Goal: Task Accomplishment & Management: Manage account settings

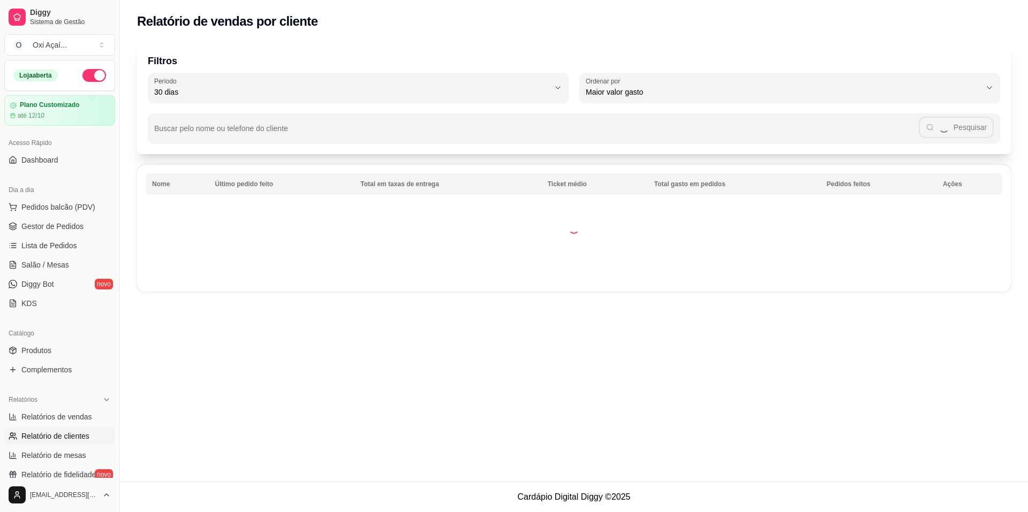
select select "30"
select select "HIGHEST_TOTAL_SPENT_WITH_ORDERS"
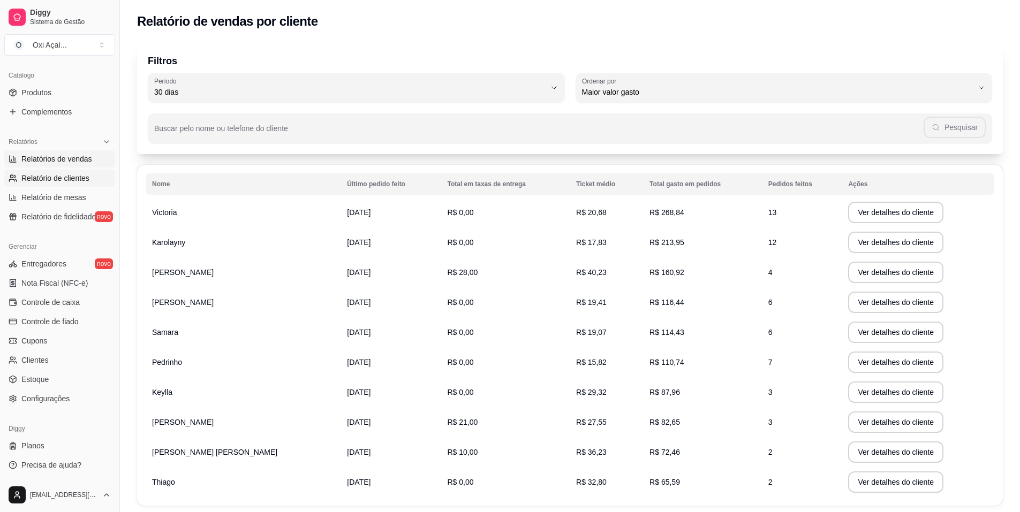
click at [63, 160] on span "Relatórios de vendas" at bounding box center [56, 159] width 71 height 11
select select "ALL"
select select "0"
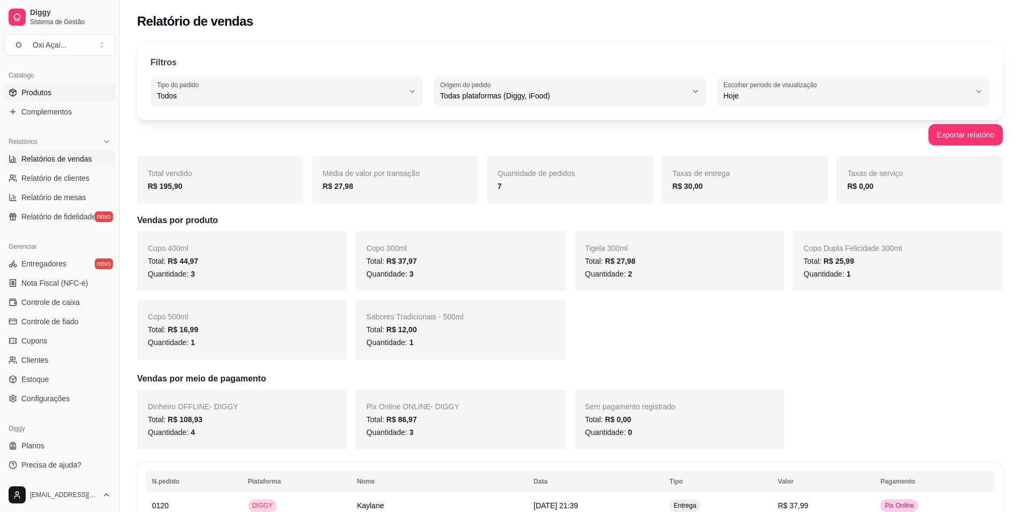
click at [48, 90] on span "Produtos" at bounding box center [36, 92] width 30 height 11
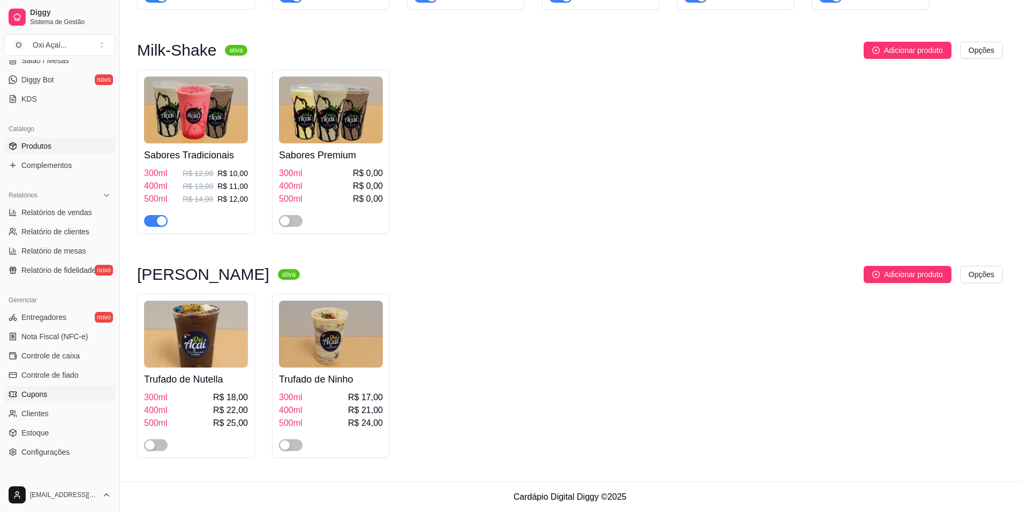
scroll to position [151, 0]
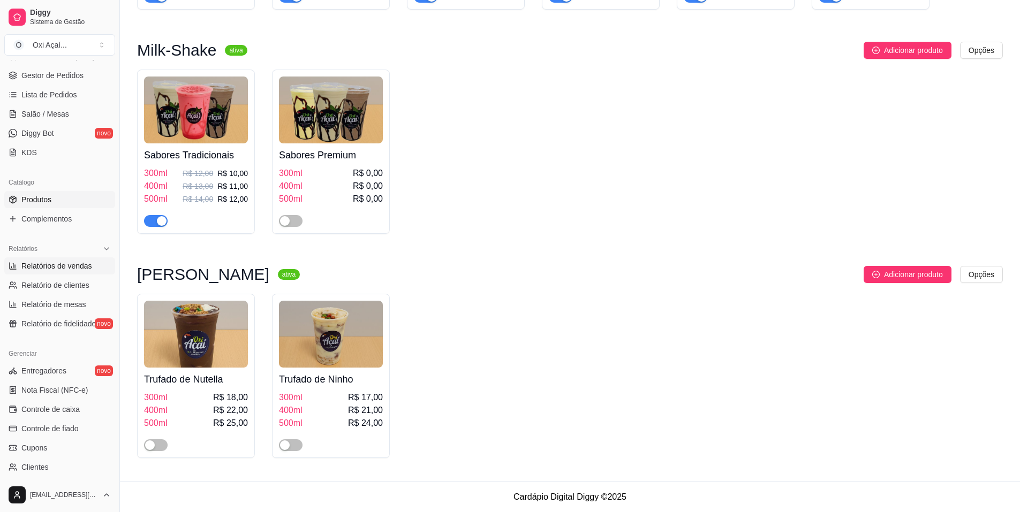
click at [54, 266] on span "Relatórios de vendas" at bounding box center [56, 266] width 71 height 11
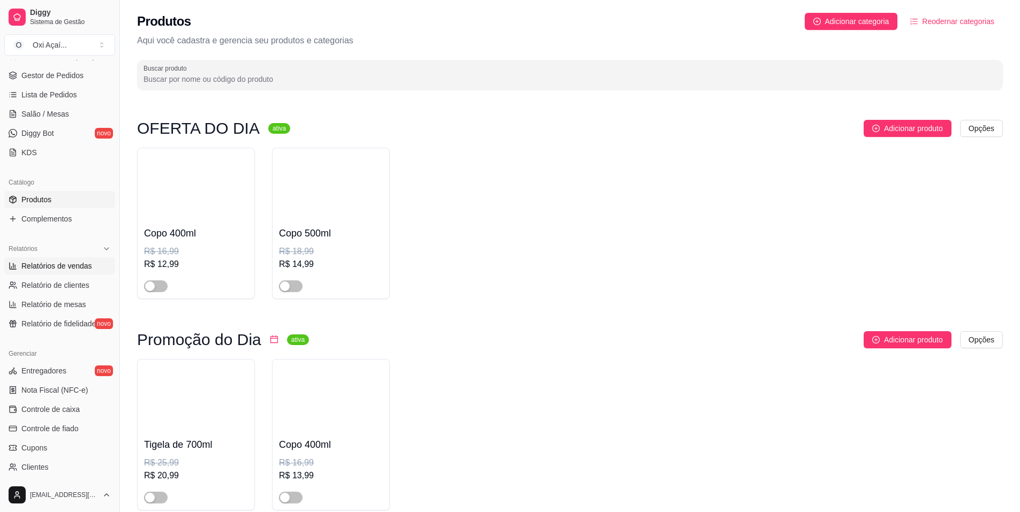
select select "ALL"
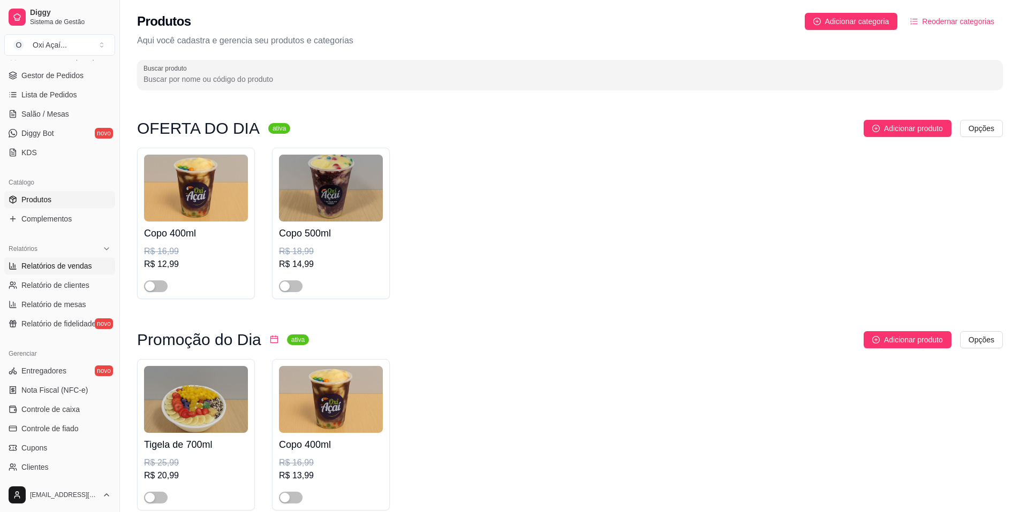
select select "ALL"
select select "0"
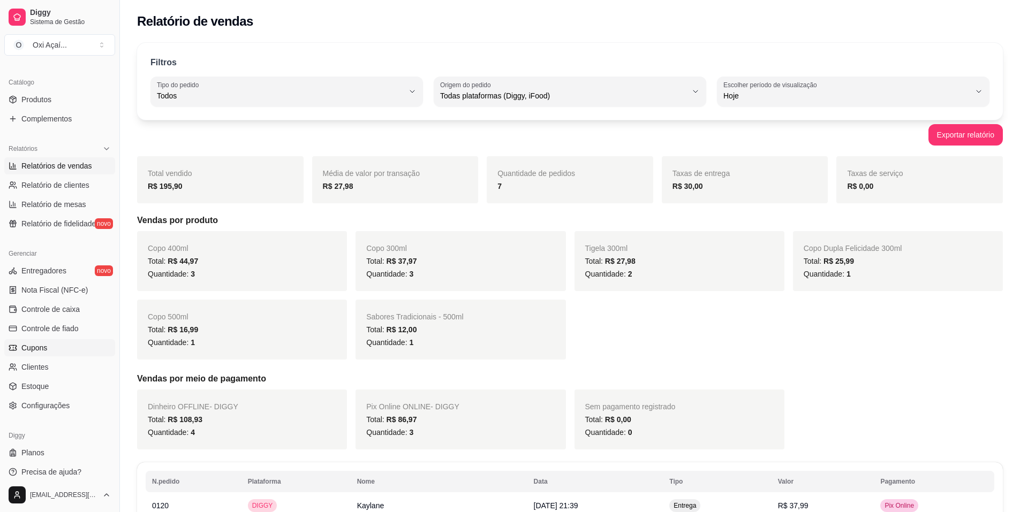
scroll to position [258, 0]
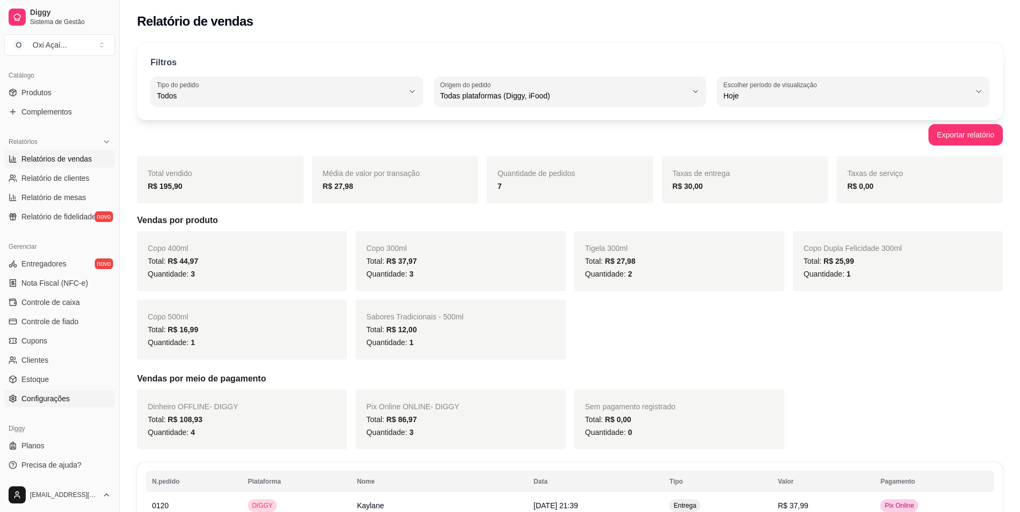
click at [54, 397] on span "Configurações" at bounding box center [45, 398] width 48 height 11
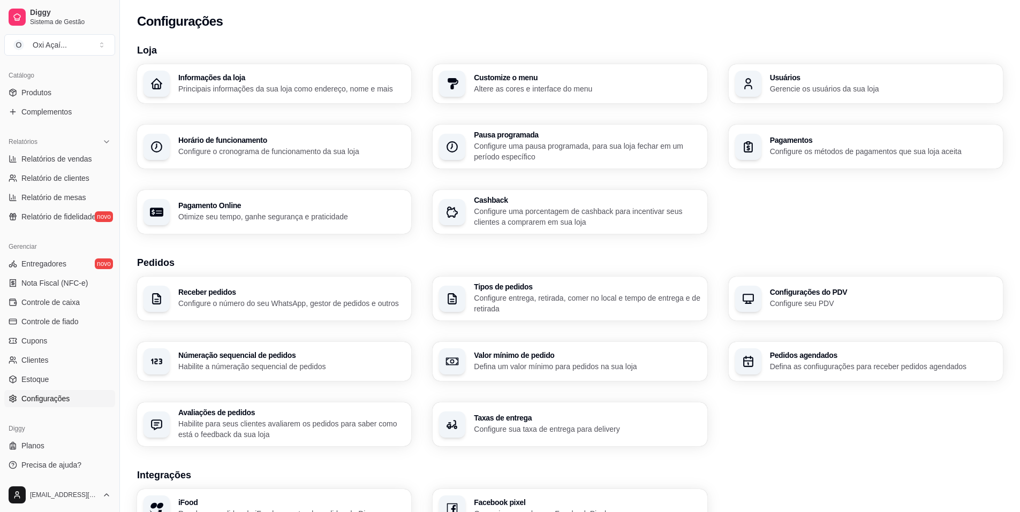
click at [230, 153] on p "Configure o cronograma de funcionamento da sua loja" at bounding box center [291, 151] width 226 height 11
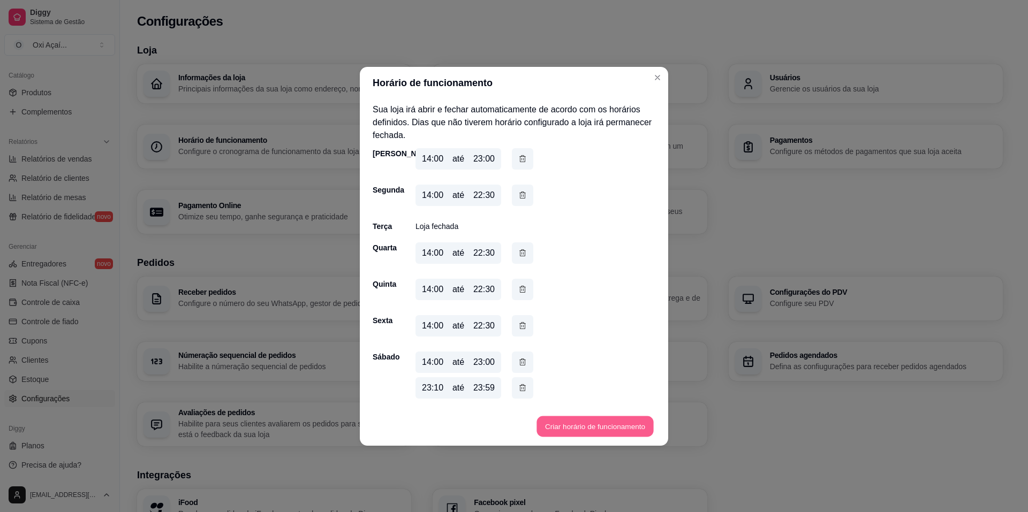
click at [570, 426] on button "Criar horário de funcionamento" at bounding box center [594, 426] width 117 height 21
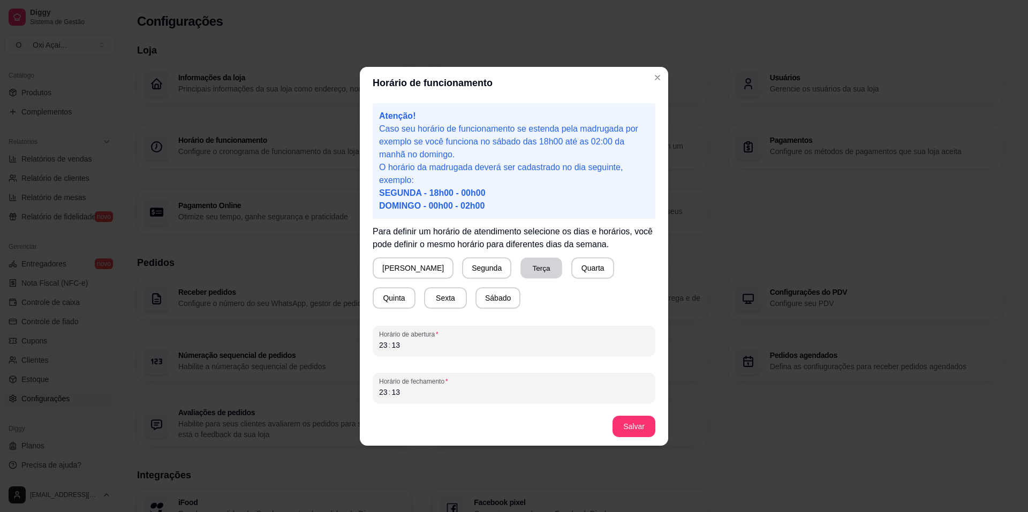
click at [523, 270] on button "Terça" at bounding box center [541, 267] width 42 height 21
click at [362, 349] on div "Atenção! Caso seu horário de funcionamento se estenda pela madrugada por exempl…" at bounding box center [514, 253] width 308 height 308
click at [379, 396] on div "23 : 13" at bounding box center [514, 392] width 270 height 13
click at [635, 429] on button "Salvar" at bounding box center [633, 426] width 43 height 21
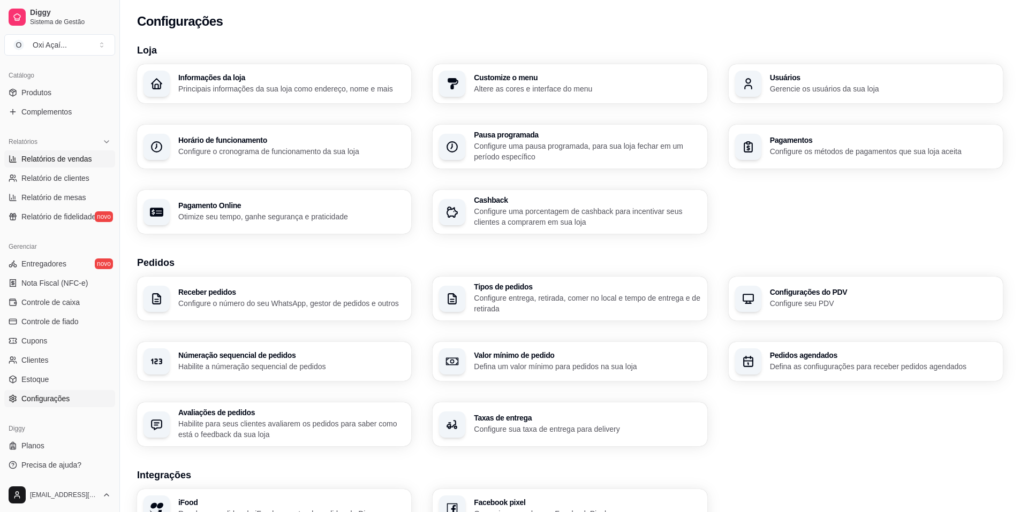
click at [73, 155] on span "Relatórios de vendas" at bounding box center [56, 159] width 71 height 11
select select "ALL"
select select "0"
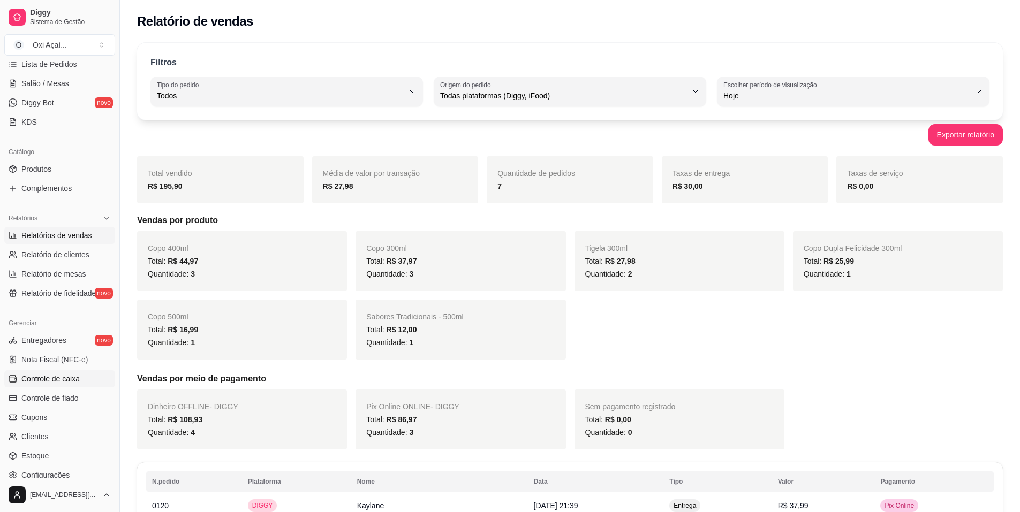
scroll to position [258, 0]
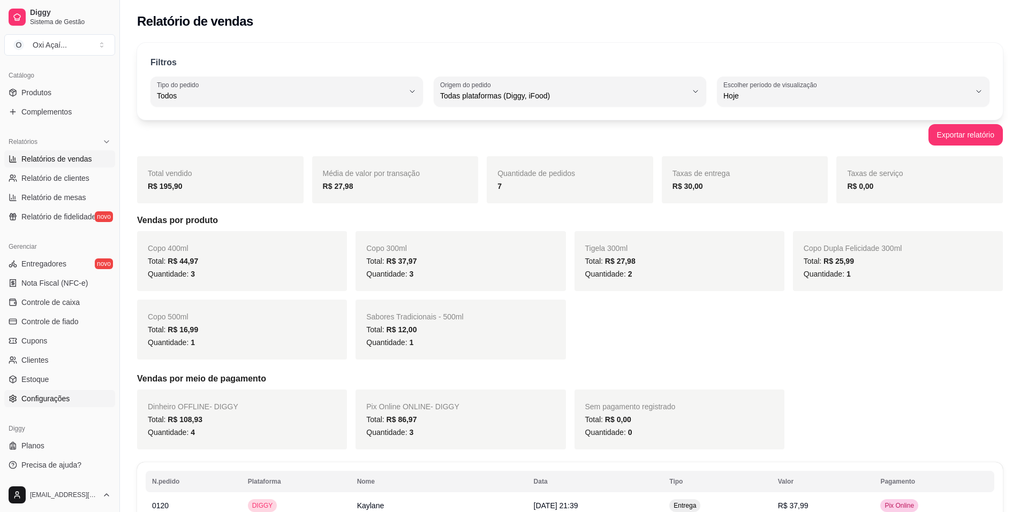
click at [60, 402] on span "Configurações" at bounding box center [45, 398] width 48 height 11
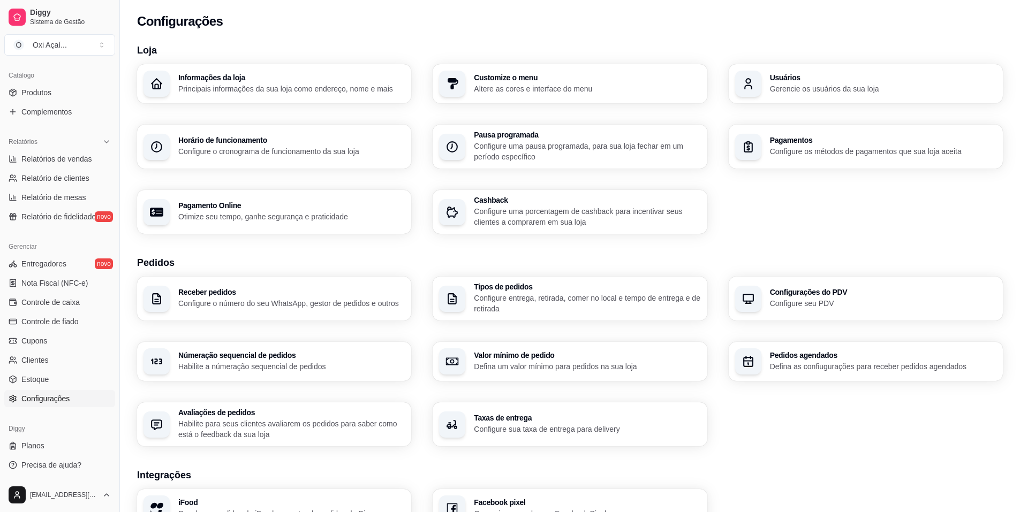
click at [309, 156] on p "Configure o cronograma de funcionamento da sua loja" at bounding box center [291, 151] width 226 height 11
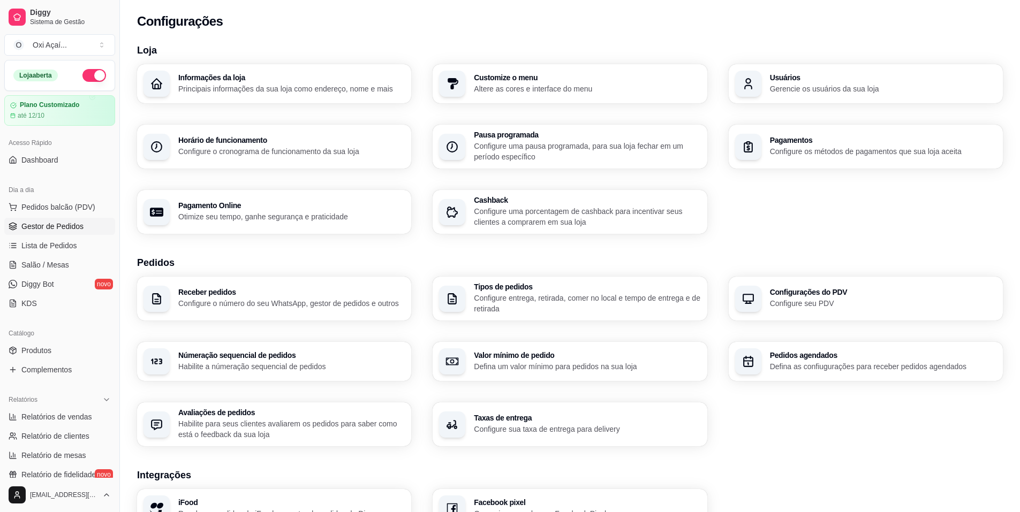
click at [64, 219] on link "Gestor de Pedidos" at bounding box center [59, 226] width 111 height 17
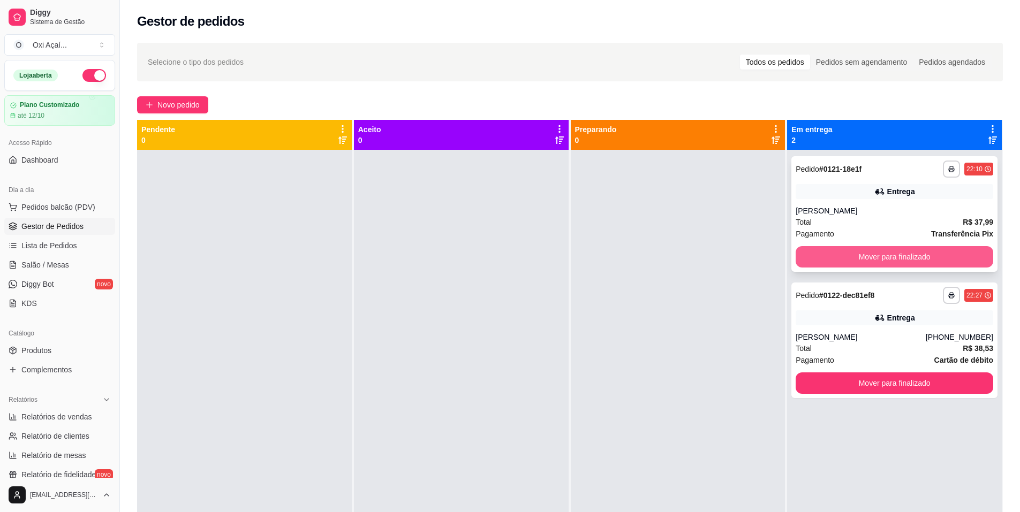
click at [932, 260] on button "Mover para finalizado" at bounding box center [893, 256] width 197 height 21
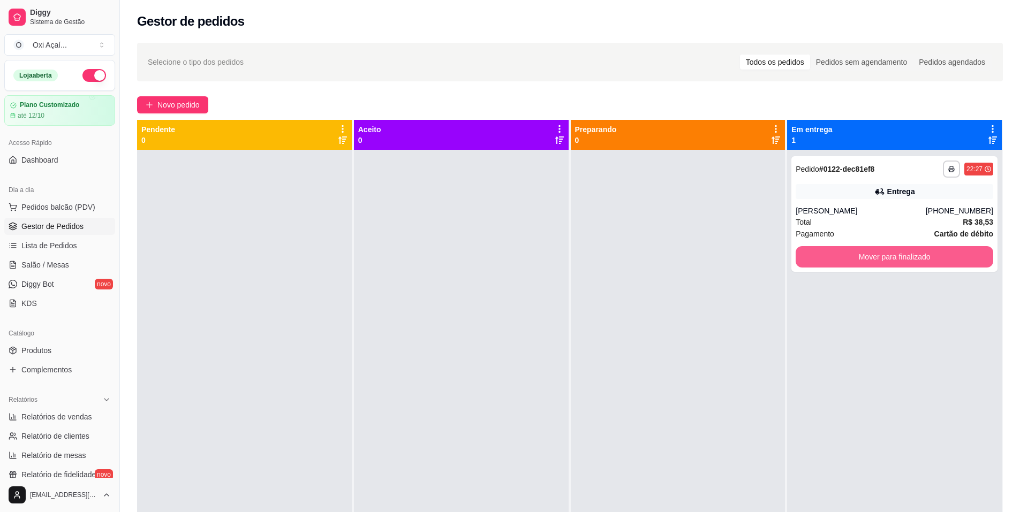
click at [929, 260] on button "Mover para finalizado" at bounding box center [893, 256] width 197 height 21
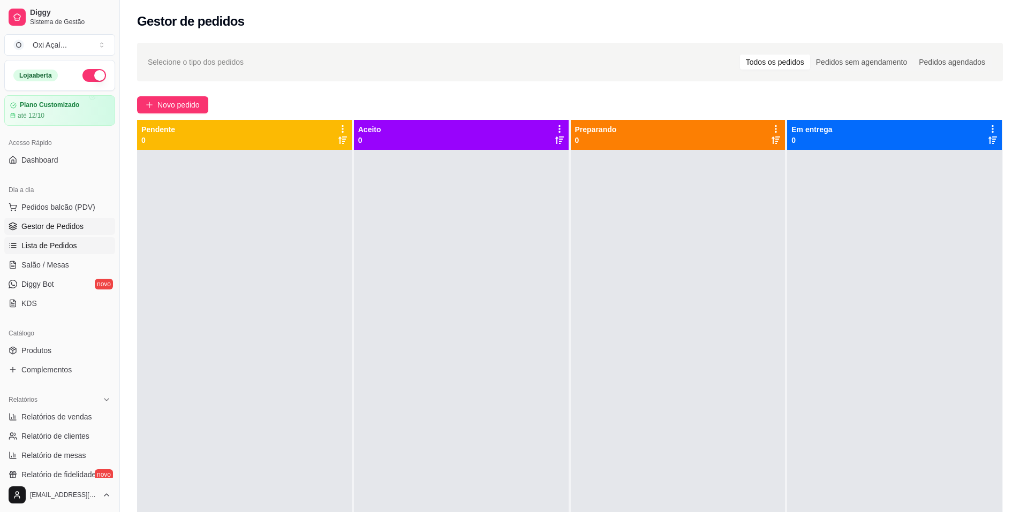
click at [59, 248] on span "Lista de Pedidos" at bounding box center [49, 245] width 56 height 11
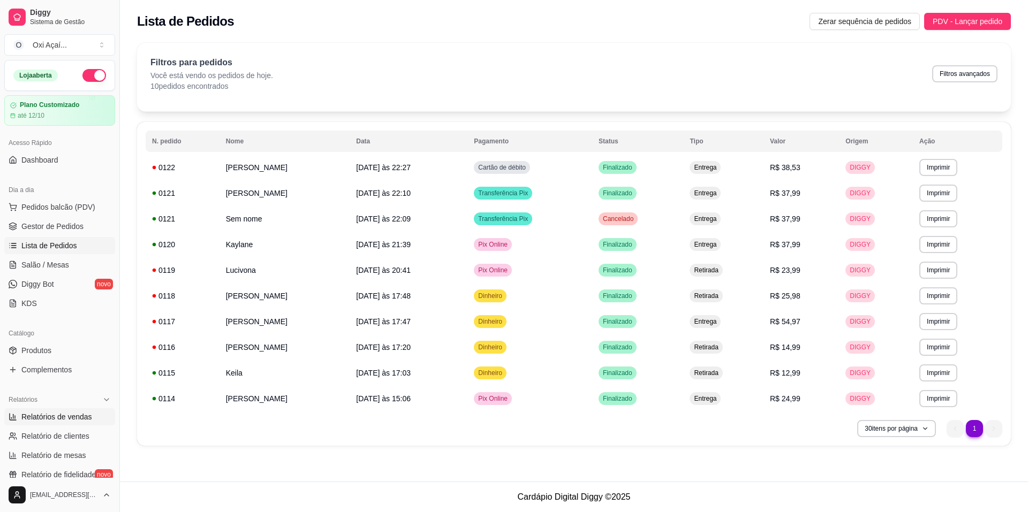
click at [53, 417] on span "Relatórios de vendas" at bounding box center [56, 417] width 71 height 11
select select "ALL"
select select "0"
